Goal: Navigation & Orientation: Find specific page/section

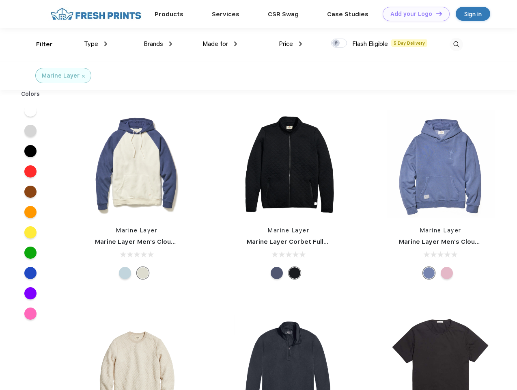
scroll to position [0, 0]
click at [413, 14] on link "Add your Logo Design Tool" at bounding box center [416, 14] width 67 height 14
click at [0, 0] on div "Design Tool" at bounding box center [0, 0] width 0 height 0
click at [436, 13] on link "Add your Logo Design Tool" at bounding box center [416, 14] width 67 height 14
click at [39, 44] on div "Filter" at bounding box center [44, 44] width 17 height 9
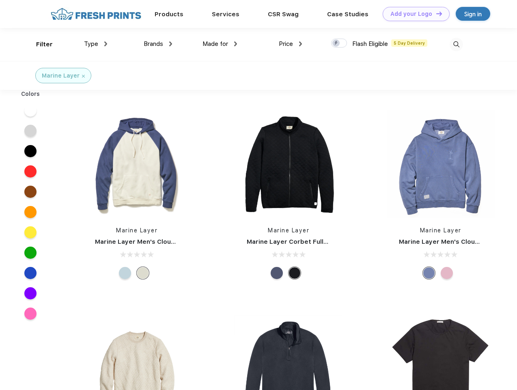
click at [96, 44] on span "Type" at bounding box center [91, 43] width 14 height 7
click at [158, 44] on span "Brands" at bounding box center [153, 43] width 19 height 7
click at [220, 44] on span "Made for" at bounding box center [216, 43] width 26 height 7
click at [291, 44] on span "Price" at bounding box center [286, 43] width 14 height 7
click at [340, 43] on div at bounding box center [339, 43] width 16 height 9
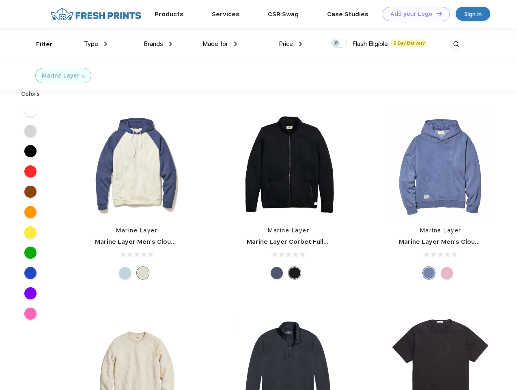
click at [337, 43] on input "checkbox" at bounding box center [333, 40] width 5 height 5
click at [457, 44] on img at bounding box center [456, 44] width 13 height 13
